Goal: Task Accomplishment & Management: Complete application form

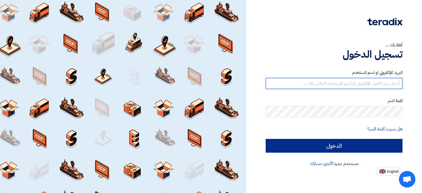
type input "[EMAIL_ADDRESS][DOMAIN_NAME]"
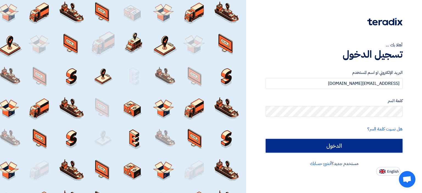
click at [347, 148] on input "الدخول" at bounding box center [334, 146] width 137 height 14
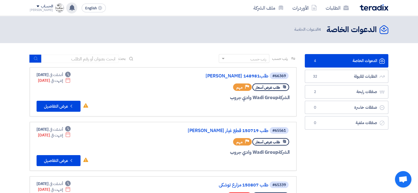
click at [69, 7] on use at bounding box center [71, 8] width 5 height 6
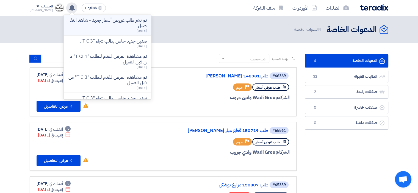
click at [135, 25] on p "تم نشر طلب عروض أسعار جديد - شاهد التفاصيل" at bounding box center [107, 23] width 79 height 11
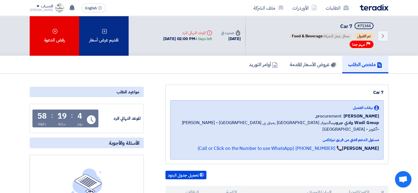
click at [113, 29] on div "تقديم عرض أسعار" at bounding box center [103, 36] width 49 height 40
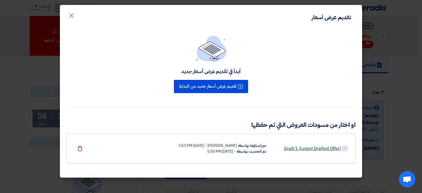
click at [308, 147] on link "Draft 1 (Latest Drafted Offer)" at bounding box center [312, 148] width 57 height 7
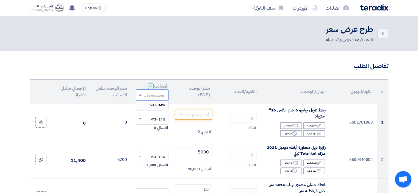
click at [140, 95] on span at bounding box center [140, 94] width 3 height 1
click at [141, 95] on span at bounding box center [140, 94] width 3 height 1
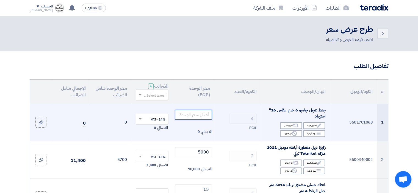
click at [203, 117] on input "number" at bounding box center [193, 115] width 37 height 10
click at [183, 113] on input "number" at bounding box center [193, 115] width 37 height 10
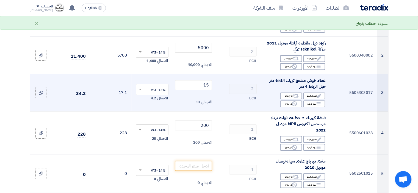
scroll to position [137, 0]
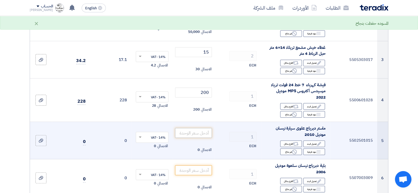
type input "2750"
click at [199, 132] on input "number" at bounding box center [193, 133] width 37 height 10
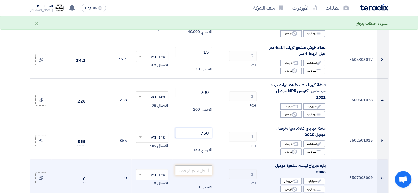
type input "750"
click at [200, 172] on input "number" at bounding box center [193, 170] width 37 height 10
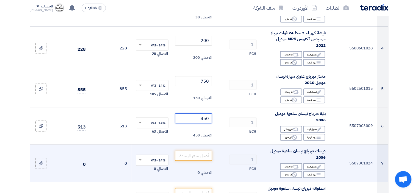
scroll to position [192, 0]
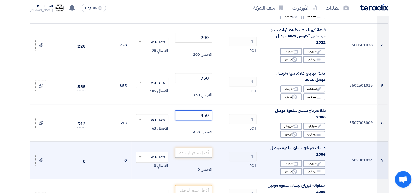
type input "450"
click at [206, 153] on input "number" at bounding box center [193, 153] width 37 height 10
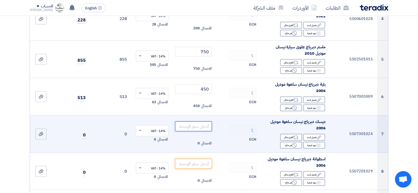
scroll to position [220, 0]
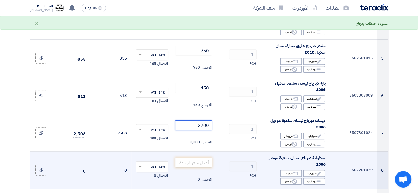
type input "2200"
click at [201, 164] on input "number" at bounding box center [193, 163] width 37 height 10
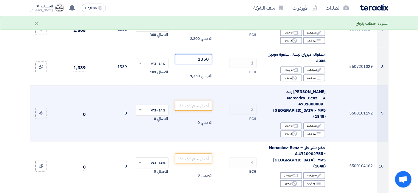
scroll to position [357, 0]
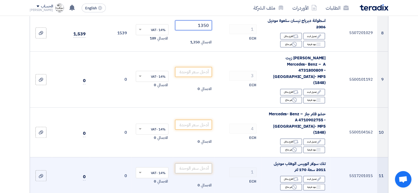
type input "1350"
click at [204, 164] on input "number" at bounding box center [193, 169] width 37 height 10
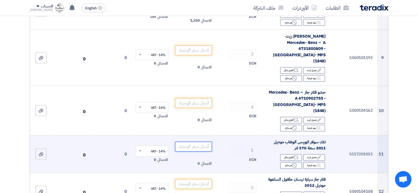
scroll to position [385, 0]
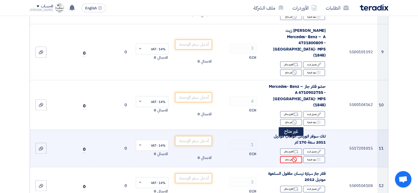
click at [290, 156] on div "Reject غير متاح" at bounding box center [291, 159] width 22 height 7
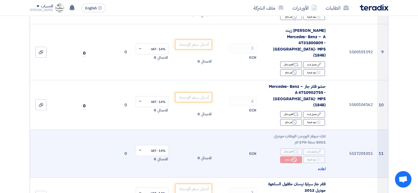
scroll to position [412, 0]
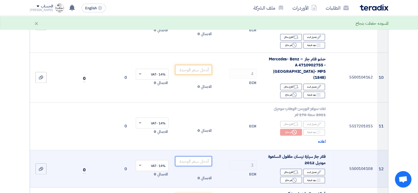
click at [200, 156] on input "number" at bounding box center [193, 161] width 37 height 10
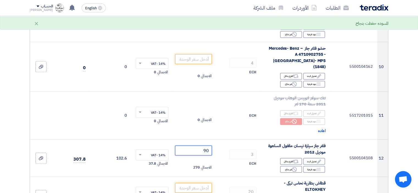
scroll to position [495, 0]
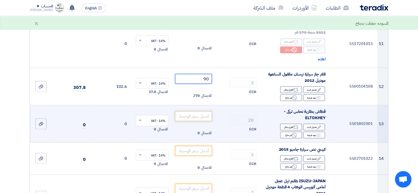
type input "90"
click at [199, 111] on input "number" at bounding box center [193, 116] width 37 height 10
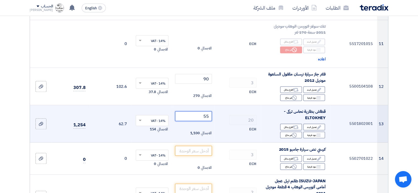
type input "5"
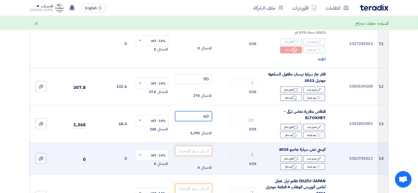
type input "60"
click at [197, 146] on input "number" at bounding box center [193, 151] width 37 height 10
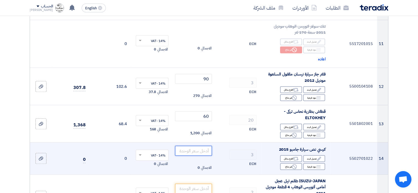
scroll to position [522, 0]
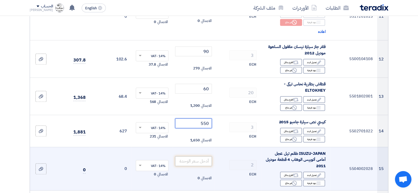
type input "550"
click at [190, 156] on input "number" at bounding box center [193, 161] width 37 height 10
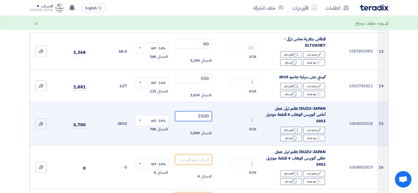
scroll to position [577, 0]
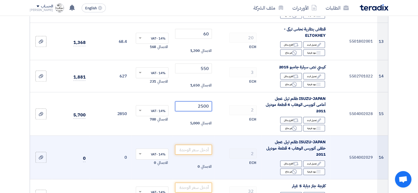
type input "2500"
click at [201, 137] on td "الاجمالي 0" at bounding box center [194, 158] width 42 height 44
click at [203, 145] on input "number" at bounding box center [193, 150] width 37 height 10
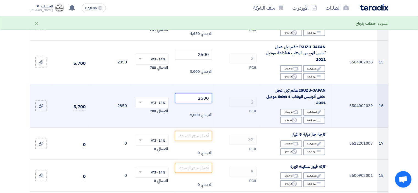
scroll to position [632, 0]
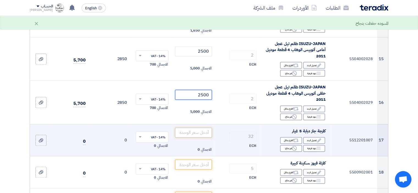
type input "2500"
click at [203, 128] on input "number" at bounding box center [193, 133] width 37 height 10
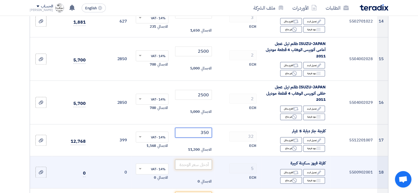
type input "350"
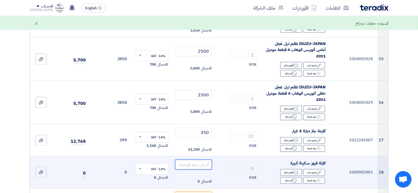
click at [198, 160] on input "number" at bounding box center [193, 165] width 37 height 10
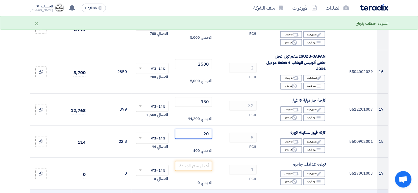
scroll to position [687, 0]
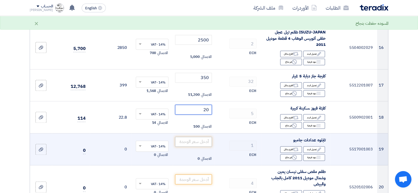
type input "20"
click at [200, 137] on input "number" at bounding box center [193, 142] width 37 height 10
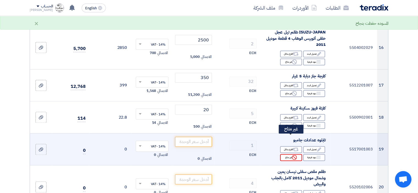
click at [291, 154] on div "Reject غير متاح" at bounding box center [291, 157] width 22 height 7
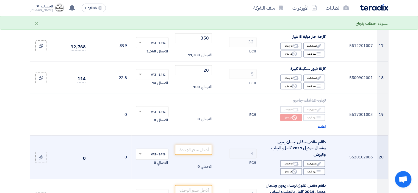
scroll to position [742, 0]
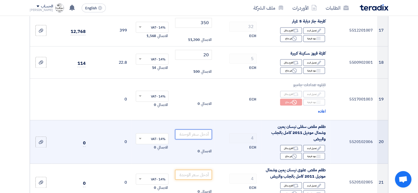
click at [197, 129] on input "number" at bounding box center [193, 134] width 37 height 10
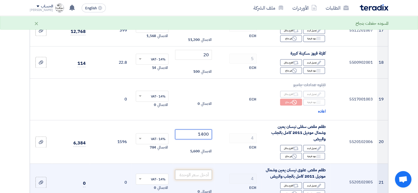
type input "1400"
click at [200, 170] on input "number" at bounding box center [193, 175] width 37 height 10
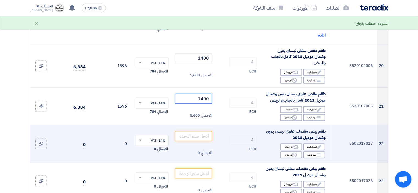
scroll to position [825, 0]
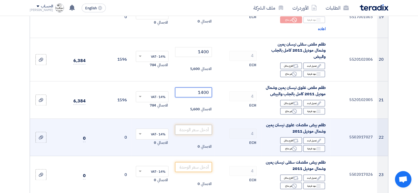
type input "1400"
click at [197, 125] on input "number" at bounding box center [193, 130] width 37 height 10
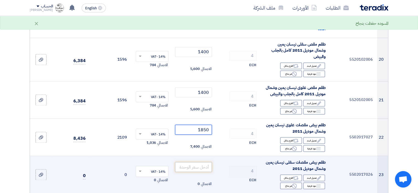
type input "1850"
click at [201, 162] on input "number" at bounding box center [193, 167] width 37 height 10
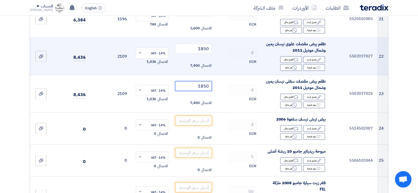
scroll to position [907, 0]
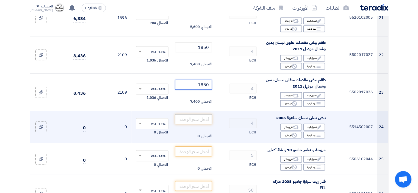
type input "1850"
drag, startPoint x: 198, startPoint y: 103, endPoint x: 203, endPoint y: 106, distance: 5.5
click at [199, 114] on input "number" at bounding box center [193, 119] width 37 height 10
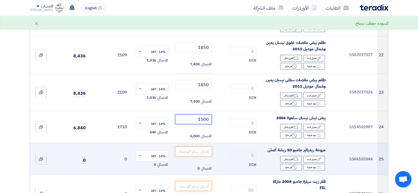
type input "1500"
click at [193, 147] on input "number" at bounding box center [193, 152] width 37 height 10
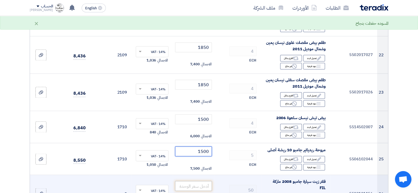
type input "1500"
click at [198, 181] on input "number" at bounding box center [193, 186] width 37 height 10
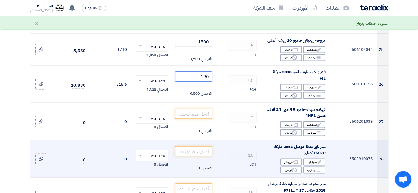
scroll to position [1017, 0]
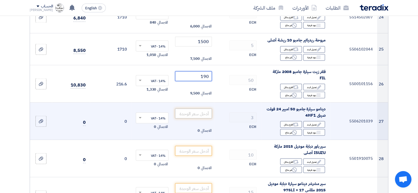
type input "190"
click at [204, 109] on input "number" at bounding box center [193, 114] width 37 height 10
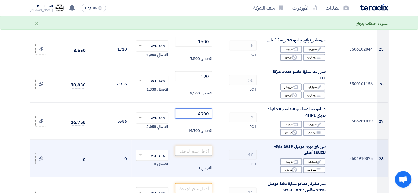
type input "4900"
click at [198, 146] on input "number" at bounding box center [193, 151] width 37 height 10
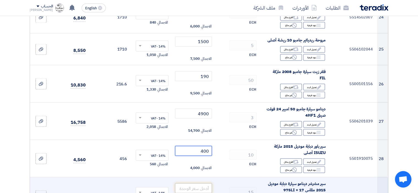
type input "400"
click at [200, 183] on input "number" at bounding box center [193, 188] width 37 height 10
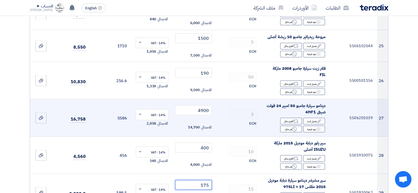
scroll to position [1100, 0]
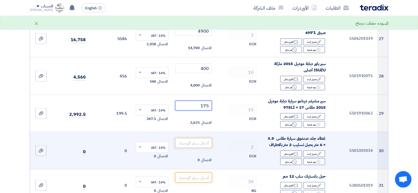
type input "175"
click at [205, 138] on input "number" at bounding box center [193, 143] width 37 height 10
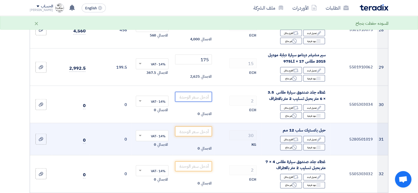
scroll to position [1155, 0]
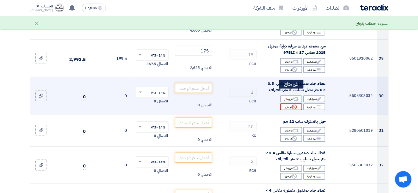
click at [294, 105] on icon "Reject" at bounding box center [294, 107] width 5 height 5
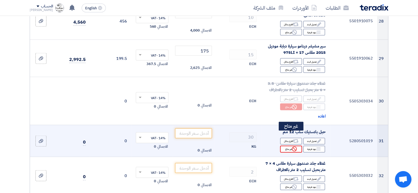
click at [288, 146] on div "Reject غير متاح" at bounding box center [291, 149] width 22 height 7
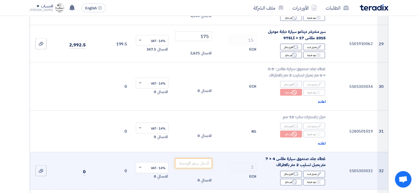
scroll to position [1209, 0]
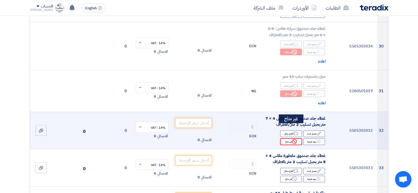
click at [290, 139] on div "Reject غير متاح" at bounding box center [291, 142] width 22 height 7
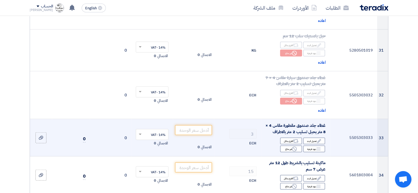
scroll to position [1264, 0]
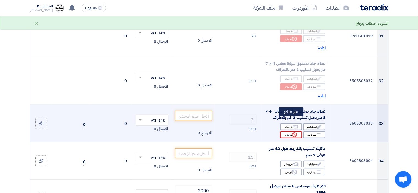
click at [290, 131] on div "Reject غير متاح" at bounding box center [291, 134] width 22 height 7
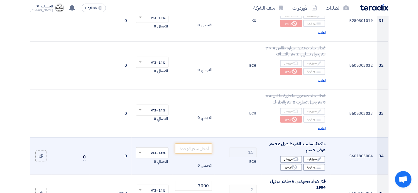
scroll to position [1319, 0]
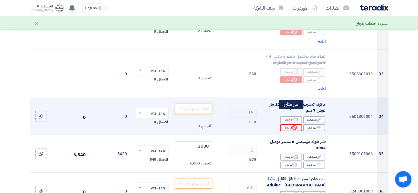
click at [290, 125] on div "Reject غير متاح" at bounding box center [291, 128] width 22 height 7
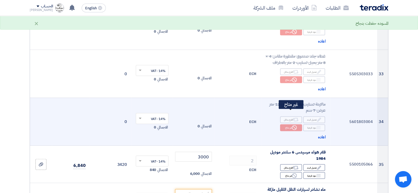
click at [290, 125] on div "Reject غير متاح" at bounding box center [291, 128] width 22 height 7
click at [292, 117] on div "Alternative اقترح بدائل" at bounding box center [291, 120] width 22 height 7
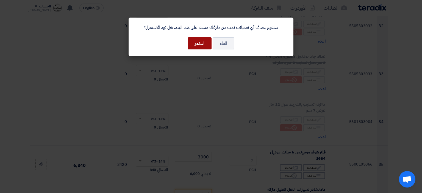
click at [199, 42] on button "استمر" at bounding box center [200, 43] width 24 height 12
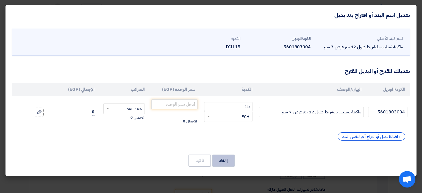
click at [223, 159] on button "إالغاء" at bounding box center [223, 161] width 23 height 12
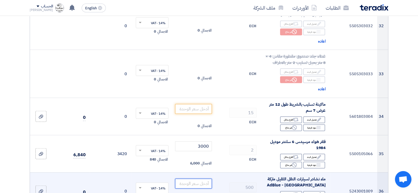
click at [198, 179] on input "number" at bounding box center [193, 184] width 37 height 10
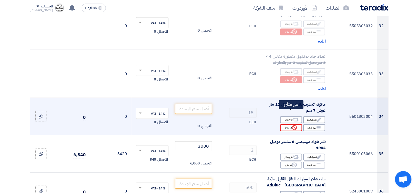
click at [288, 125] on div "Reject غير متاح" at bounding box center [291, 128] width 22 height 7
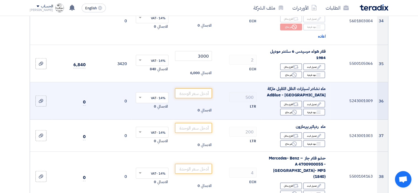
scroll to position [1402, 0]
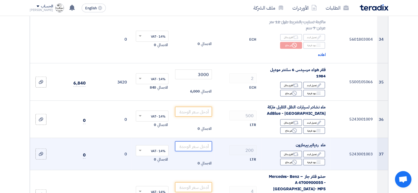
click at [205, 142] on input "number" at bounding box center [193, 147] width 37 height 10
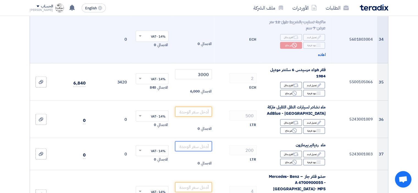
type input "1"
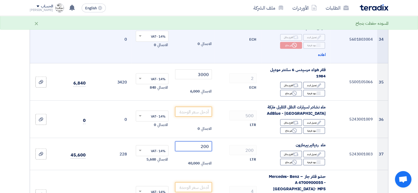
type input "200"
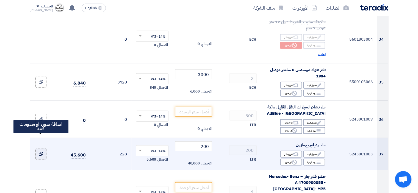
click at [41, 152] on icon at bounding box center [41, 154] width 4 height 4
click at [0, 0] on input "file" at bounding box center [0, 0] width 0 height 0
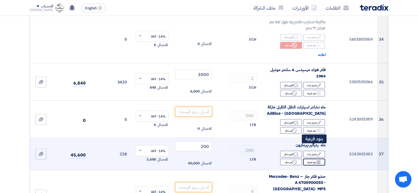
click at [315, 159] on div "Breakdown بنود فرعية" at bounding box center [314, 162] width 22 height 7
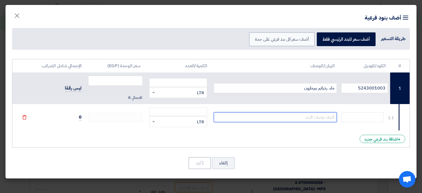
click at [298, 119] on input "text" at bounding box center [275, 117] width 123 height 10
type input "l"
type input "موبيل او شيل"
click at [297, 137] on div "# الكود/الموديل البيان/الوصف الكمية/العدد سعر الوحدة (EGP) [PERSON_NAME] الضرائ…" at bounding box center [211, 103] width 398 height 89
click at [396, 39] on div "طريقة التسعير" at bounding box center [393, 38] width 24 height 7
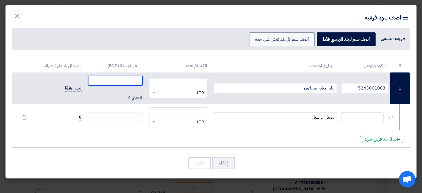
click at [132, 80] on input "number" at bounding box center [115, 81] width 54 height 10
type input "200"
click at [390, 118] on div "1.1" at bounding box center [391, 118] width 6 height 6
click at [348, 120] on input "text" at bounding box center [362, 117] width 42 height 10
click at [177, 120] on div "RFQ_STEP1.ITEMS.2.TYPE_PLACEHOLDER × LTR" at bounding box center [181, 122] width 51 height 6
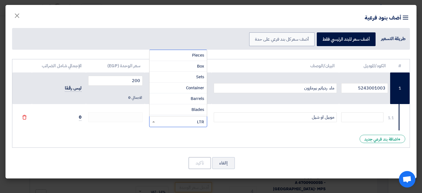
click at [188, 119] on div "RFQ_STEP1.ITEMS.2.TYPE_PLACEHOLDER × LTR" at bounding box center [181, 122] width 51 height 6
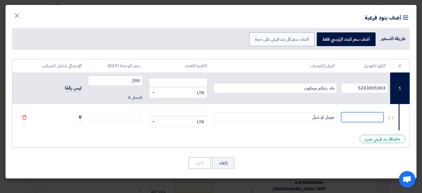
click at [356, 115] on input "text" at bounding box center [362, 117] width 42 height 10
click at [24, 118] on icon "File" at bounding box center [24, 117] width 5 height 5
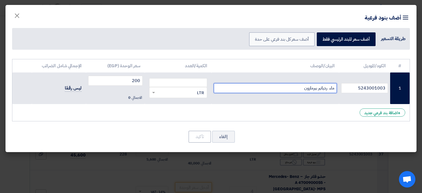
click at [283, 89] on input "ماء ردياتير بيرمازون" at bounding box center [275, 88] width 123 height 10
click at [304, 89] on input "ماء ردياتير بيرمازون شيل او موبيل" at bounding box center [275, 88] width 123 height 10
type input "ماء ردياتير شيل او موبيل"
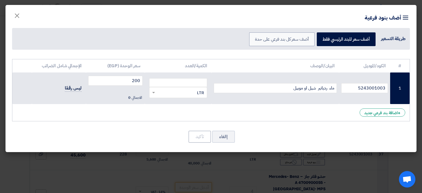
click at [322, 115] on div "# الكود/الموديل البيان/الوصف الكمية/العدد سعر الوحدة (EGP) [PERSON_NAME] الضرائ…" at bounding box center [211, 90] width 398 height 63
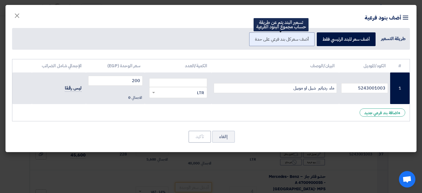
click at [286, 40] on label "أضف سعر كل بند فرعي على حدة" at bounding box center [281, 39] width 65 height 14
click at [305, 40] on input "أضف سعر كل بند فرعي على حدة" at bounding box center [307, 39] width 4 height 4
radio input "true"
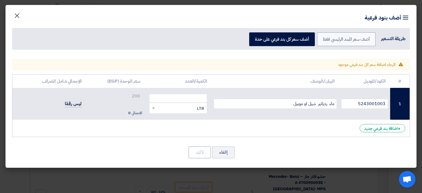
click at [13, 13] on button "×" at bounding box center [16, 14] width 15 height 11
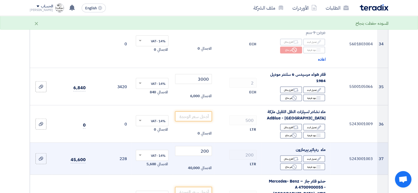
scroll to position [1429, 0]
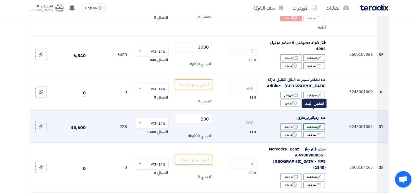
click at [309, 123] on div "Edit تعديل البند" at bounding box center [314, 126] width 22 height 7
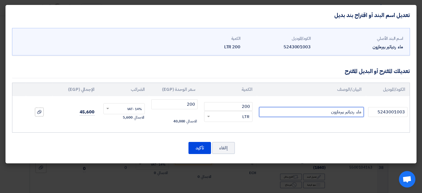
click at [309, 112] on input "ماء ردياتير بيرمازون" at bounding box center [311, 112] width 105 height 10
type input "ماء ردياتير شيل او موبيل"
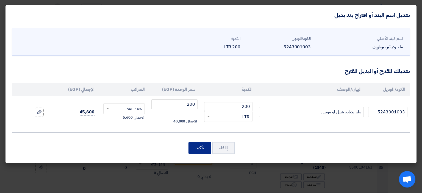
click at [192, 149] on button "تأكيد" at bounding box center [200, 148] width 23 height 12
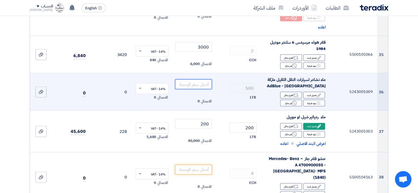
click at [197, 79] on input "number" at bounding box center [193, 84] width 37 height 10
type input "80"
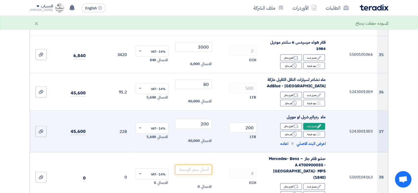
click at [216, 111] on td "200 LTR" at bounding box center [237, 132] width 47 height 42
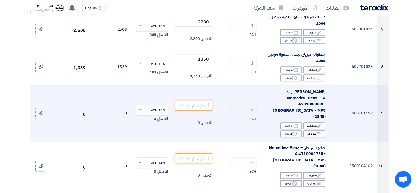
scroll to position [330, 0]
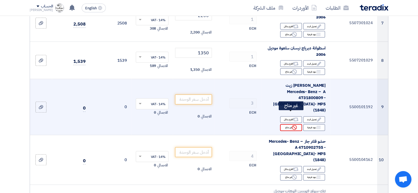
click at [292, 125] on use at bounding box center [294, 127] width 5 height 5
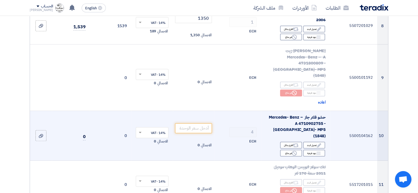
scroll to position [385, 0]
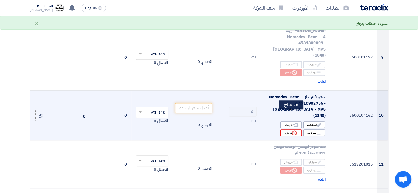
click at [292, 129] on div "Reject غير متاح" at bounding box center [291, 132] width 22 height 7
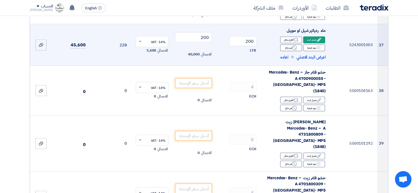
scroll to position [1539, 0]
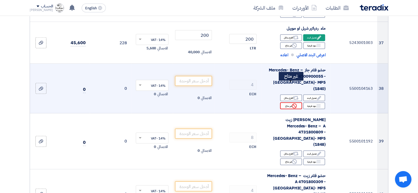
click at [291, 103] on div "Reject غير متاح" at bounding box center [291, 106] width 22 height 7
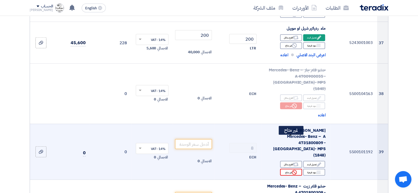
click at [292, 170] on icon "Reject" at bounding box center [294, 172] width 5 height 5
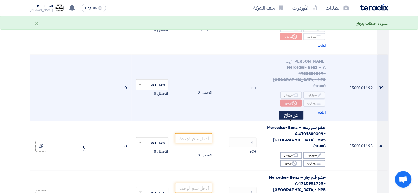
scroll to position [1622, 0]
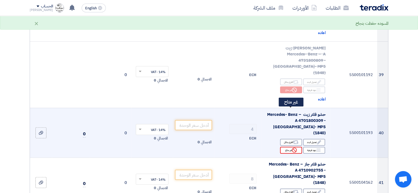
click at [292, 148] on icon "Reject" at bounding box center [294, 150] width 5 height 5
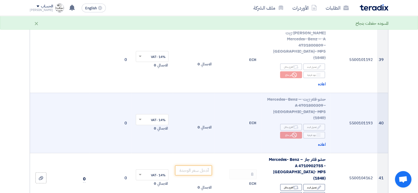
scroll to position [1649, 0]
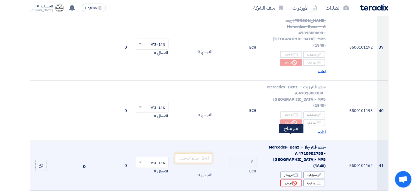
click at [292, 181] on icon "Reject" at bounding box center [294, 183] width 5 height 5
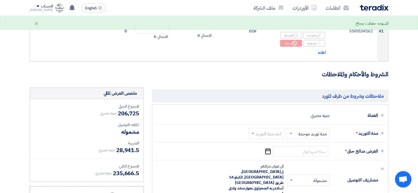
scroll to position [1814, 0]
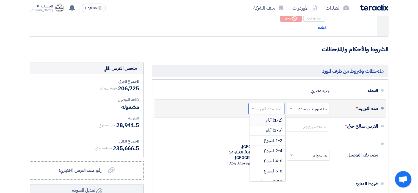
click at [257, 105] on input "text" at bounding box center [265, 109] width 33 height 8
click at [279, 148] on span "2-4 اسبوع" at bounding box center [273, 151] width 19 height 7
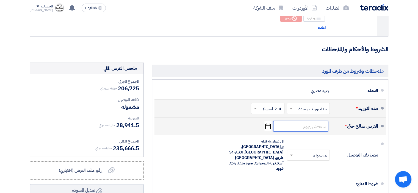
click at [300, 121] on input at bounding box center [300, 126] width 55 height 10
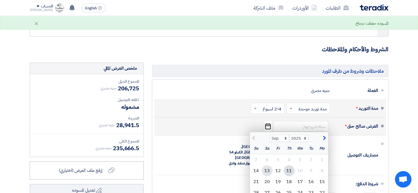
click at [266, 165] on div "13" at bounding box center [267, 170] width 11 height 11
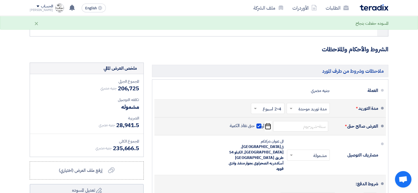
type input "[DATE]"
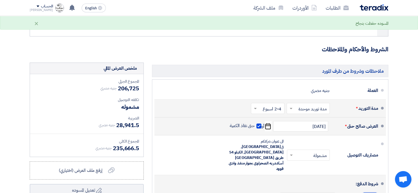
type input "50"
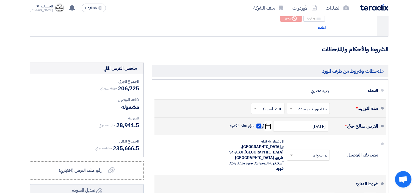
type input "50"
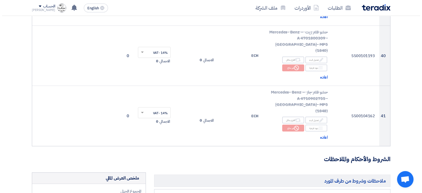
scroll to position [1869, 0]
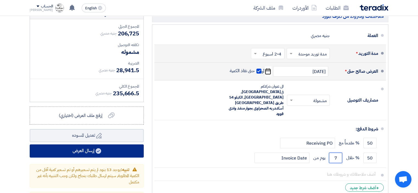
type input "7"
click at [84, 145] on button "إرسال العرض" at bounding box center [87, 151] width 114 height 13
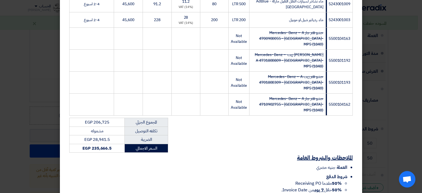
scroll to position [705, 0]
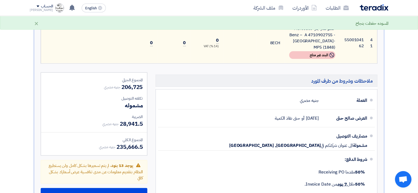
scroll to position [1196, 0]
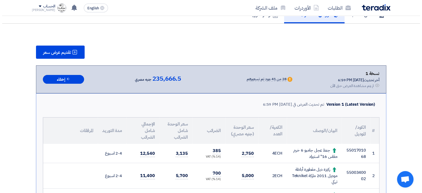
scroll to position [41, 0]
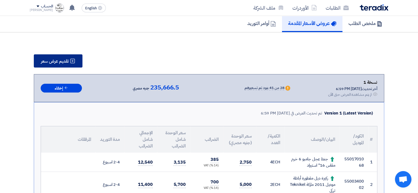
click at [59, 60] on span "تقديم عرض سعر" at bounding box center [55, 61] width 28 height 4
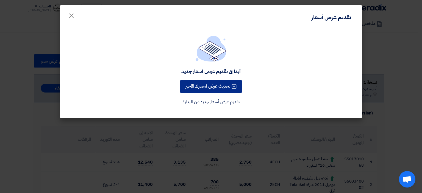
click at [217, 86] on button "تحديث عرض أسعارك الأخير" at bounding box center [211, 86] width 62 height 13
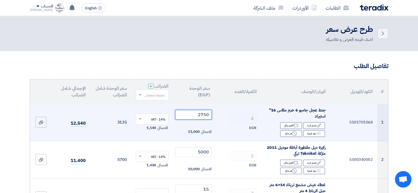
click at [197, 114] on input "2750" at bounding box center [193, 115] width 37 height 10
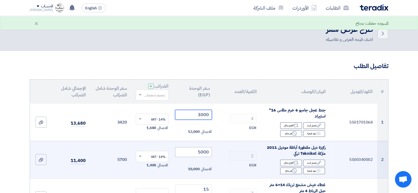
type input "3000"
click at [201, 152] on input "5000" at bounding box center [193, 152] width 37 height 10
type input "6000"
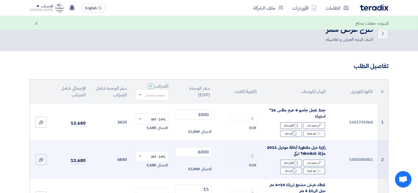
click at [235, 168] on div "ECH" at bounding box center [238, 165] width 38 height 7
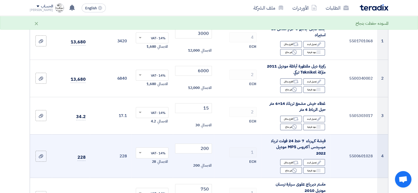
scroll to position [82, 0]
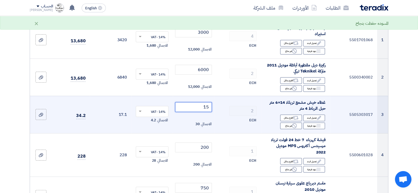
click at [201, 104] on input "15" at bounding box center [193, 107] width 37 height 10
click at [202, 104] on input "15" at bounding box center [193, 107] width 37 height 10
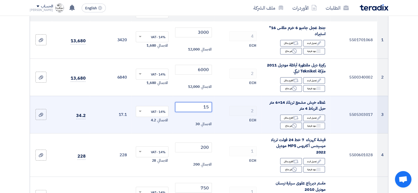
click at [203, 107] on input "15" at bounding box center [193, 107] width 37 height 10
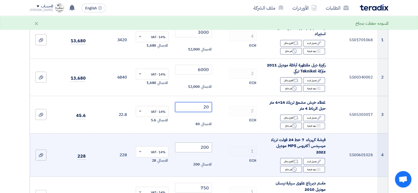
type input "20"
click at [205, 148] on input "200" at bounding box center [193, 148] width 37 height 10
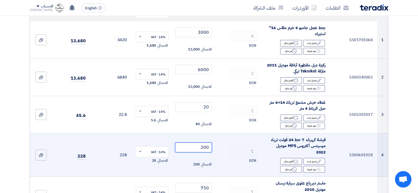
click at [205, 148] on input "200" at bounding box center [193, 148] width 37 height 10
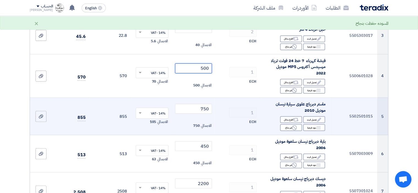
scroll to position [165, 0]
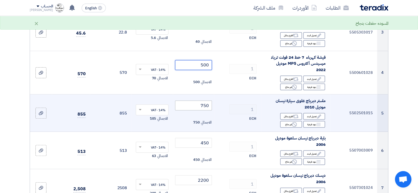
type input "500"
click at [205, 104] on input "750" at bounding box center [193, 106] width 37 height 10
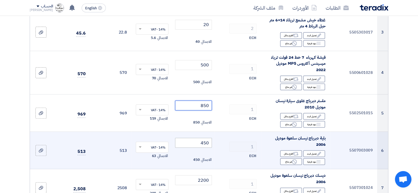
type input "850"
click at [206, 143] on input "450" at bounding box center [193, 143] width 37 height 10
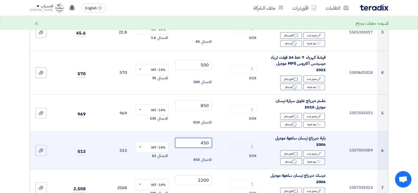
click at [206, 143] on input "450" at bounding box center [193, 143] width 37 height 10
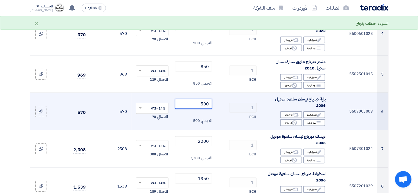
scroll to position [220, 0]
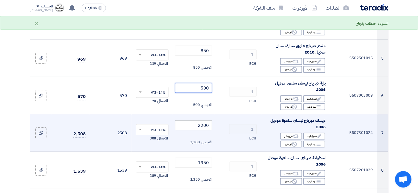
type input "500"
click at [205, 122] on input "2200" at bounding box center [193, 125] width 37 height 10
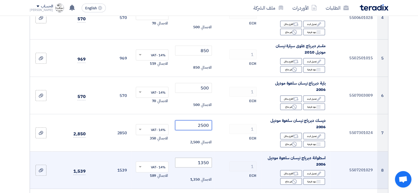
type input "2500"
click at [205, 163] on input "1350" at bounding box center [193, 163] width 37 height 10
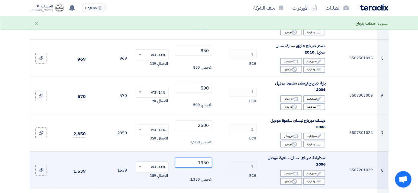
click at [205, 163] on input "1350" at bounding box center [193, 163] width 37 height 10
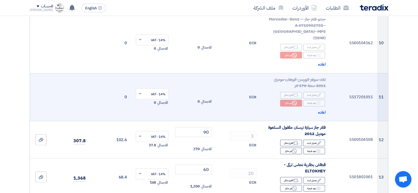
scroll to position [467, 0]
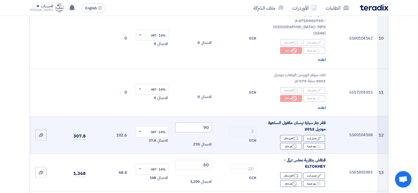
type input "1500"
click at [205, 123] on input "90" at bounding box center [193, 128] width 37 height 10
click at [206, 123] on input "90" at bounding box center [193, 128] width 37 height 10
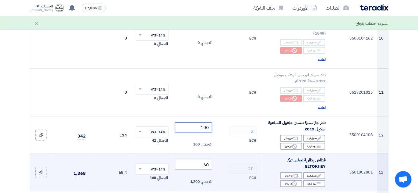
type input "100"
click at [207, 160] on input "60" at bounding box center [193, 165] width 37 height 10
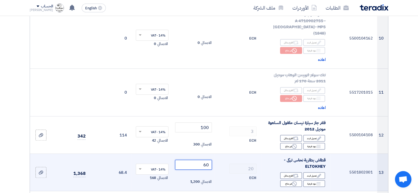
click at [207, 160] on input "60" at bounding box center [193, 165] width 37 height 10
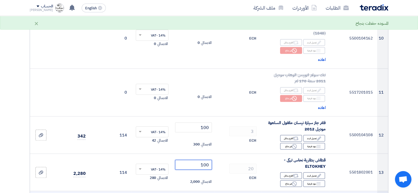
type input "100"
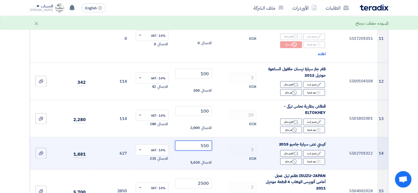
scroll to position [522, 0]
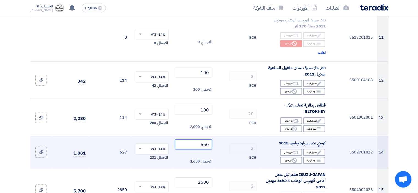
click at [206, 140] on input "550" at bounding box center [193, 145] width 37 height 10
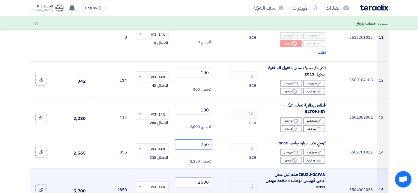
type input "750"
click at [205, 178] on input "2500" at bounding box center [193, 183] width 37 height 10
click at [204, 178] on input "2500" at bounding box center [193, 183] width 37 height 10
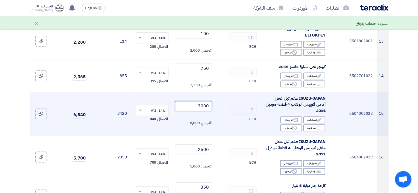
scroll to position [632, 0]
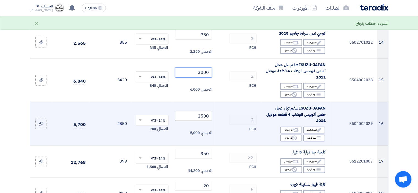
type input "3000"
click at [203, 111] on input "2500" at bounding box center [193, 116] width 37 height 10
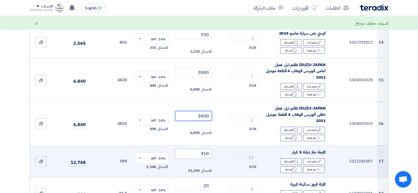
type input "3000"
click at [207, 149] on input "350" at bounding box center [193, 154] width 37 height 10
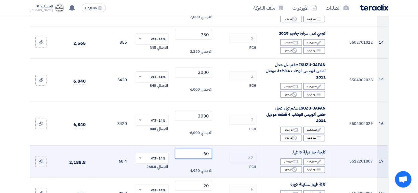
type input "6"
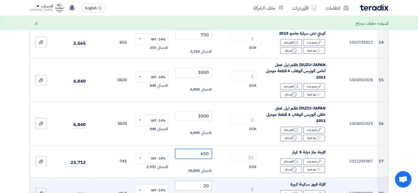
type input "650"
click at [203, 181] on input "20" at bounding box center [193, 186] width 37 height 10
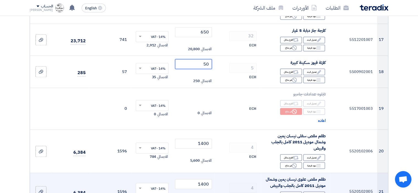
scroll to position [770, 0]
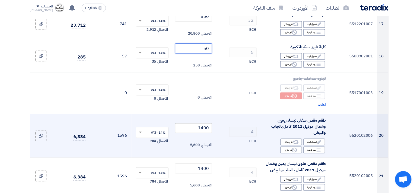
type input "50"
click at [207, 123] on input "1400" at bounding box center [193, 128] width 37 height 10
click at [206, 123] on input "1400" at bounding box center [193, 128] width 37 height 10
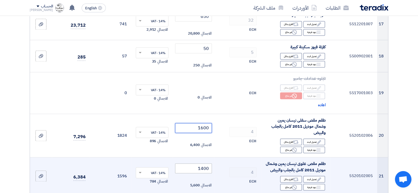
type input "1600"
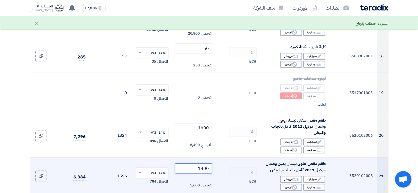
click at [206, 164] on input "1400" at bounding box center [193, 169] width 37 height 10
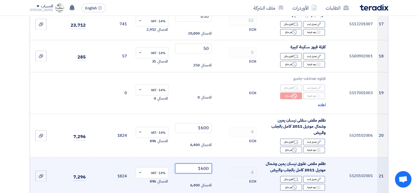
type input "1600"
click at [228, 178] on div "ECH" at bounding box center [238, 181] width 38 height 7
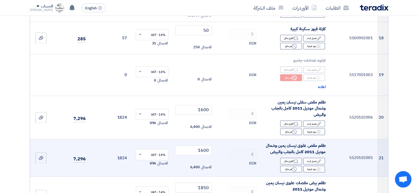
scroll to position [825, 0]
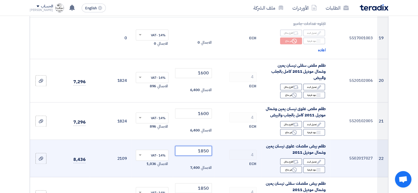
click at [206, 146] on input "1850" at bounding box center [193, 151] width 37 height 10
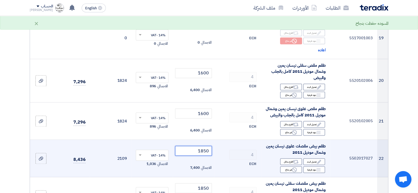
click at [206, 146] on input "1850" at bounding box center [193, 151] width 37 height 10
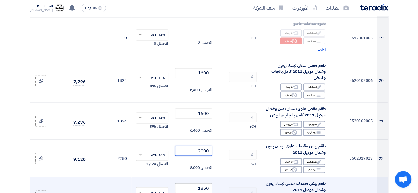
type input "2000"
click at [206, 183] on input "1850" at bounding box center [193, 188] width 37 height 10
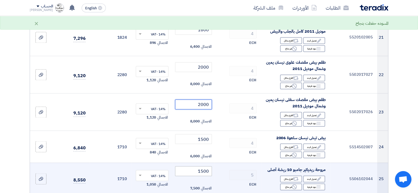
scroll to position [935, 0]
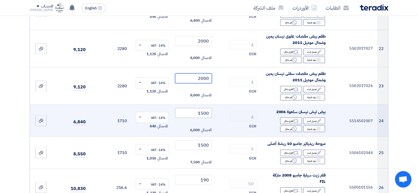
type input "2000"
click at [200, 108] on input "1500" at bounding box center [193, 113] width 37 height 10
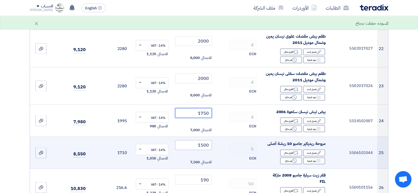
type input "1750"
click at [205, 140] on input "1500" at bounding box center [193, 145] width 37 height 10
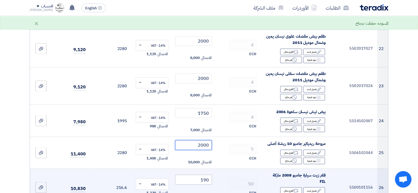
type input "2000"
click at [205, 175] on input "190" at bounding box center [193, 180] width 37 height 10
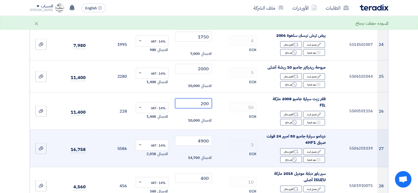
scroll to position [1017, 0]
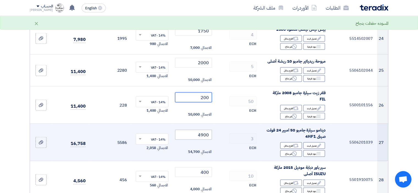
type input "200"
click at [202, 130] on input "4900" at bounding box center [193, 135] width 37 height 10
click at [205, 130] on input "4900" at bounding box center [193, 135] width 37 height 10
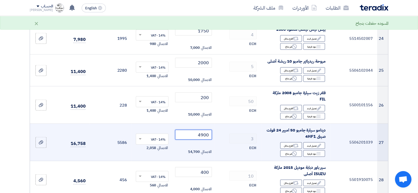
click at [205, 130] on input "4900" at bounding box center [193, 135] width 37 height 10
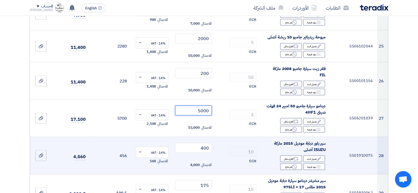
scroll to position [1045, 0]
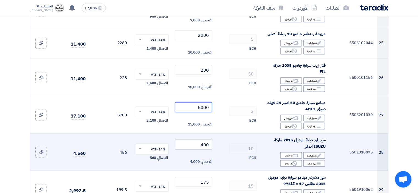
type input "5000"
click at [206, 140] on input "400" at bounding box center [193, 145] width 37 height 10
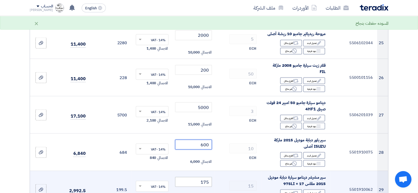
type input "600"
drag, startPoint x: 208, startPoint y: 165, endPoint x: 206, endPoint y: 168, distance: 3.0
click at [208, 177] on input "175" at bounding box center [193, 182] width 37 height 10
click at [206, 177] on input "175" at bounding box center [193, 182] width 37 height 10
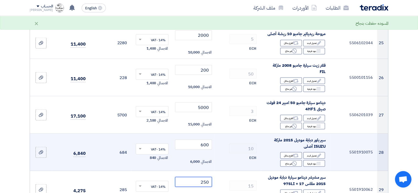
type input "250"
click at [220, 154] on div "ECH" at bounding box center [238, 157] width 38 height 7
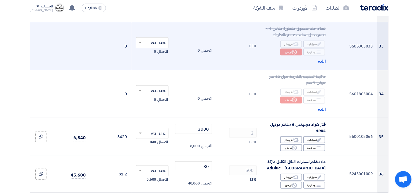
scroll to position [1374, 0]
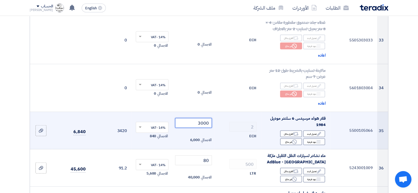
click at [208, 118] on input "3000" at bounding box center [193, 123] width 37 height 10
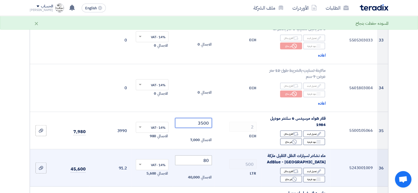
type input "3500"
click at [204, 156] on input "80" at bounding box center [193, 161] width 37 height 10
click at [208, 156] on input "80" at bounding box center [193, 161] width 37 height 10
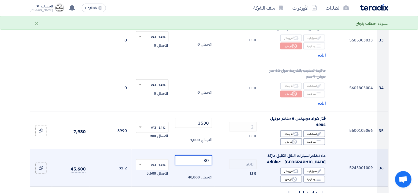
click at [208, 156] on input "80" at bounding box center [193, 161] width 37 height 10
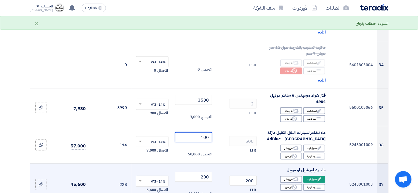
scroll to position [1429, 0]
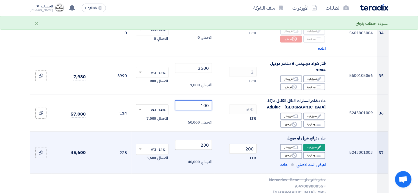
type input "100"
click at [208, 140] on input "200" at bounding box center [193, 145] width 37 height 10
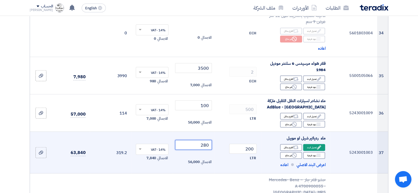
type input "280"
click at [221, 155] on div "LTR" at bounding box center [238, 158] width 38 height 7
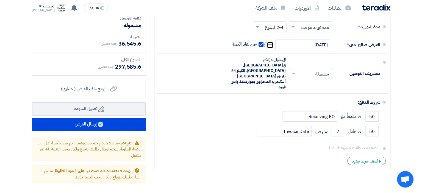
scroll to position [1897, 0]
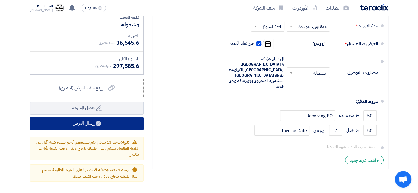
click at [82, 117] on button "إرسال العرض" at bounding box center [87, 123] width 114 height 13
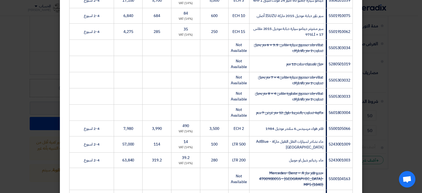
scroll to position [705, 0]
